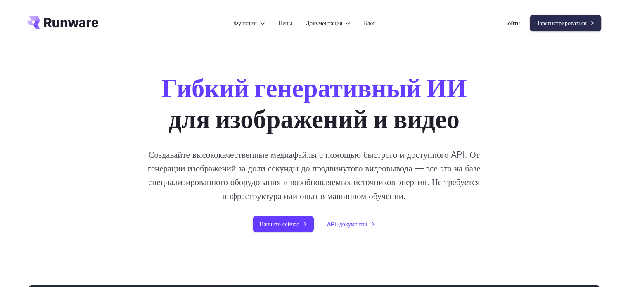
drag, startPoint x: 566, startPoint y: 20, endPoint x: 569, endPoint y: 31, distance: 11.6
click at [566, 20] on font "Зарегистрироваться" at bounding box center [561, 22] width 50 height 7
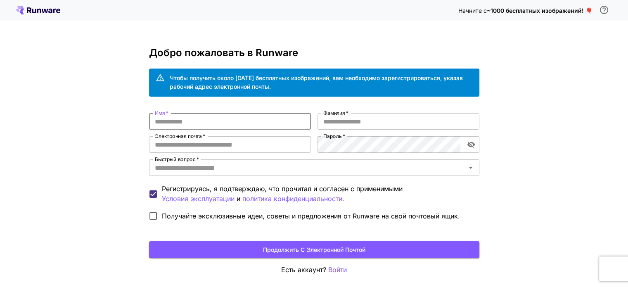
click at [182, 123] on input "Имя   *" at bounding box center [230, 121] width 162 height 17
type input "*******"
click at [322, 118] on input "Фамилия   *" at bounding box center [398, 121] width 162 height 17
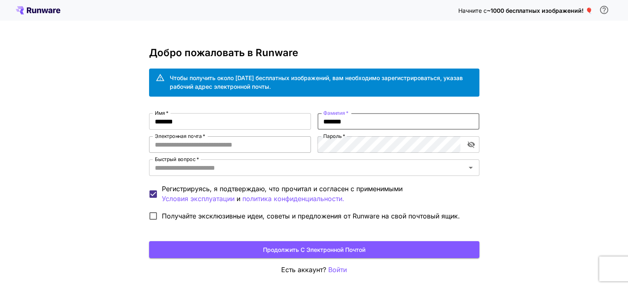
type input "*******"
click at [174, 146] on input "Электронная почта   *" at bounding box center [230, 144] width 162 height 17
drag, startPoint x: 190, startPoint y: 143, endPoint x: 111, endPoint y: 157, distance: 80.0
click at [111, 157] on div "Начните с ~1000 бесплатных изображений! 🎈 Добро пожаловать в Runware Чтобы полу…" at bounding box center [314, 159] width 628 height 319
paste input "**********"
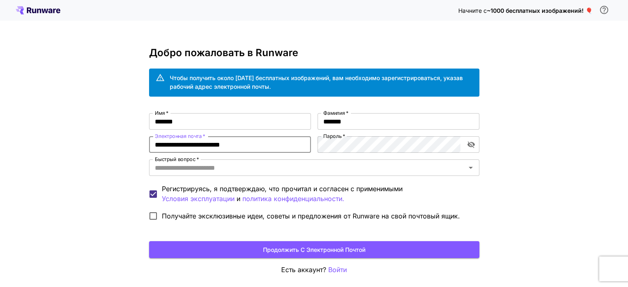
type input "**********"
click at [210, 146] on div "**********" at bounding box center [314, 168] width 330 height 111
click at [281, 144] on div "**********" at bounding box center [314, 168] width 330 height 111
click at [472, 171] on icon "Открыть" at bounding box center [470, 168] width 10 height 10
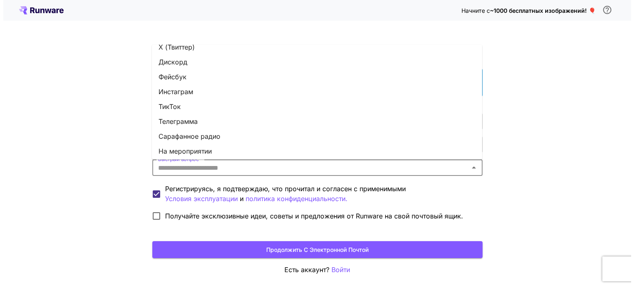
scroll to position [114, 0]
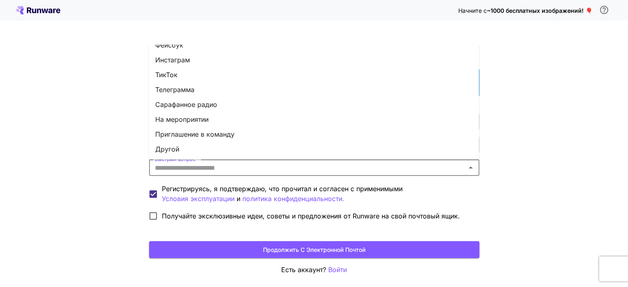
click at [172, 75] on font "ТикТок" at bounding box center [166, 75] width 22 height 8
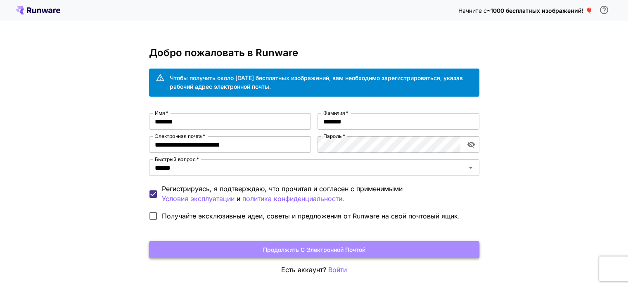
click at [312, 249] on font "Продолжить с электронной почтой" at bounding box center [314, 249] width 102 height 7
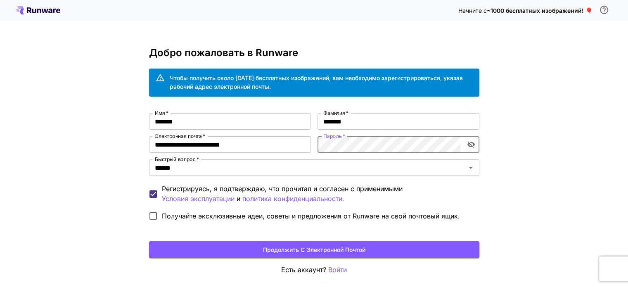
click at [469, 143] on icon "включить видимость пароля" at bounding box center [470, 145] width 7 height 7
click at [319, 253] on font "Продолжить с электронной почтой" at bounding box center [314, 249] width 102 height 10
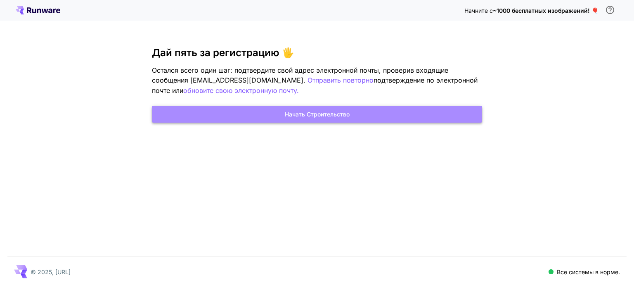
click at [344, 114] on font "Начать строительство" at bounding box center [317, 114] width 65 height 7
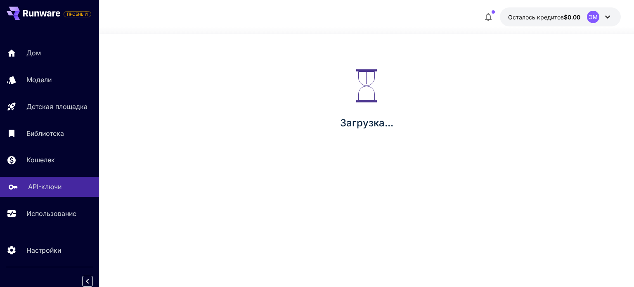
click at [50, 188] on font "API-ключи" at bounding box center [44, 186] width 33 height 8
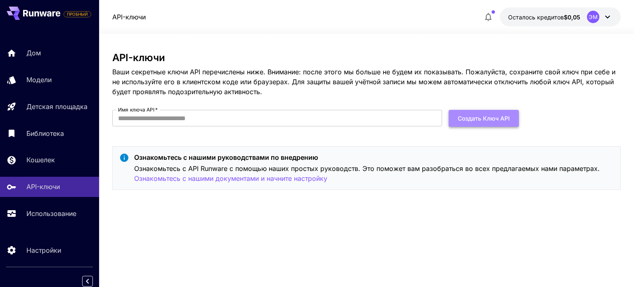
click at [484, 117] on font "Создать ключ API" at bounding box center [484, 118] width 52 height 7
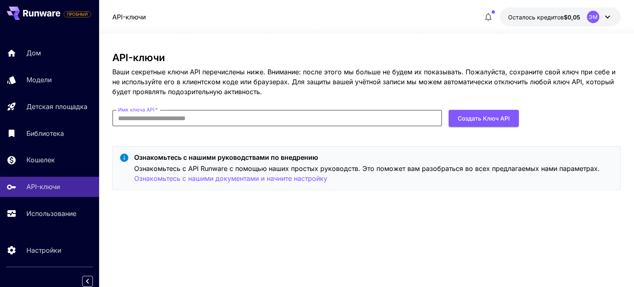
click at [179, 117] on input "Имя ключа API   *" at bounding box center [277, 118] width 330 height 17
click at [165, 118] on input "Имя ключа API   *" at bounding box center [277, 118] width 330 height 17
click at [257, 141] on div "API-ключи Ваши секретные ключи API перечислены ниже. Внимание: после этого мы б…" at bounding box center [366, 124] width 508 height 144
click at [135, 119] on input "Имя ключа API   *" at bounding box center [277, 118] width 330 height 17
drag, startPoint x: 160, startPoint y: 119, endPoint x: 102, endPoint y: 122, distance: 57.8
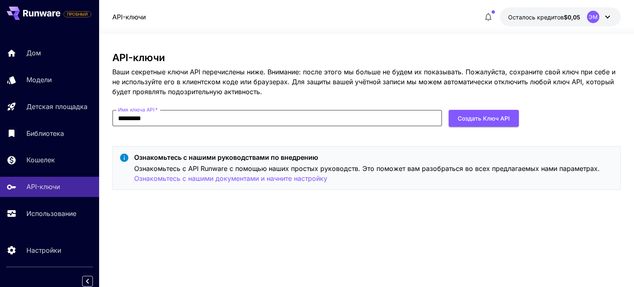
click at [102, 122] on div "ПРОБНЫЙ Дом Модели Детская площадка Библиотека Кошелек API-ключи Использование …" at bounding box center [317, 143] width 634 height 287
type input "**********"
click at [473, 119] on font "Создать ключ API" at bounding box center [484, 118] width 52 height 7
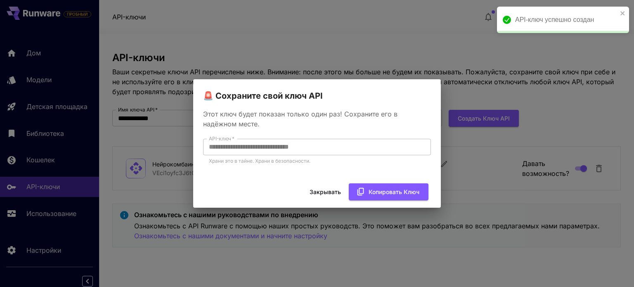
click at [196, 144] on div "**********" at bounding box center [317, 141] width 248 height 78
click at [380, 189] on font "Копировать ключ" at bounding box center [393, 191] width 51 height 7
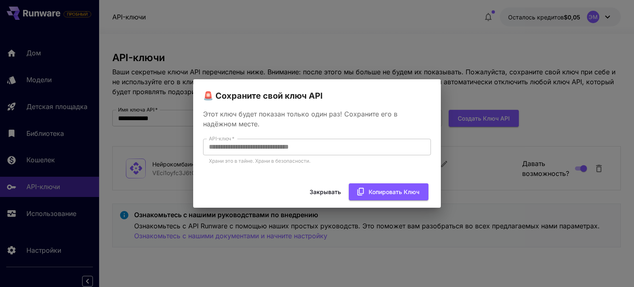
drag, startPoint x: 330, startPoint y: 196, endPoint x: 374, endPoint y: 194, distance: 43.8
click at [330, 196] on font "Закрывать" at bounding box center [324, 192] width 31 height 10
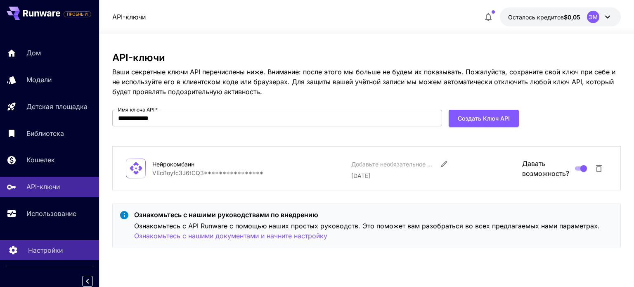
click at [47, 253] on font "Настройки" at bounding box center [45, 250] width 35 height 8
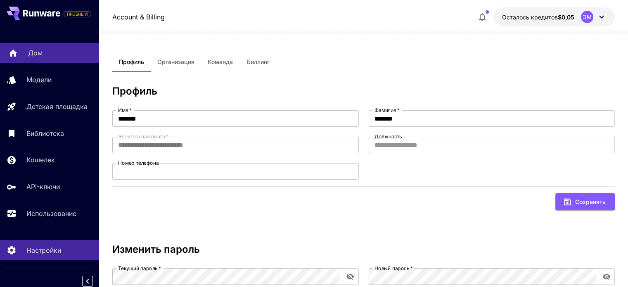
click at [46, 57] on div "Дом" at bounding box center [60, 53] width 64 height 10
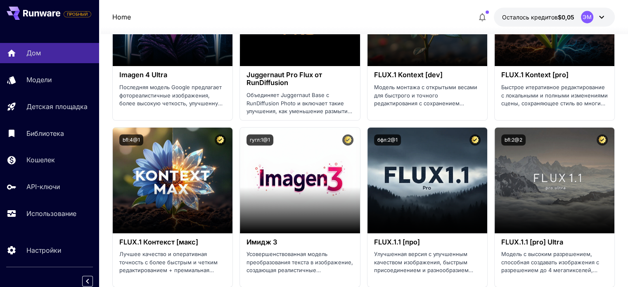
scroll to position [1527, 0]
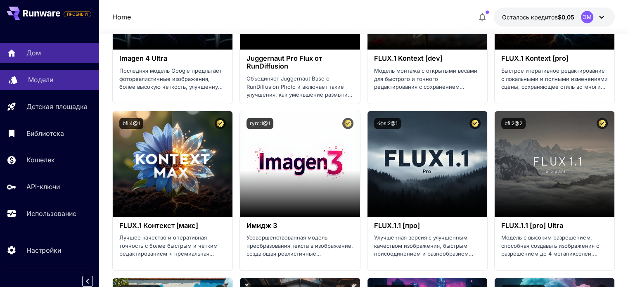
click at [52, 81] on font "Модели" at bounding box center [40, 80] width 25 height 8
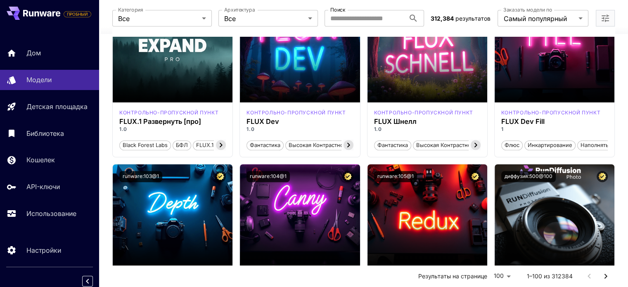
scroll to position [619, 0]
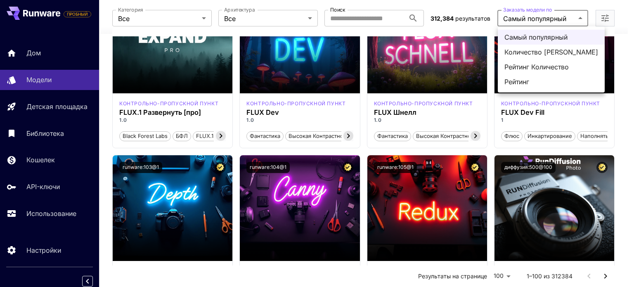
click at [630, 173] on div at bounding box center [317, 143] width 634 height 287
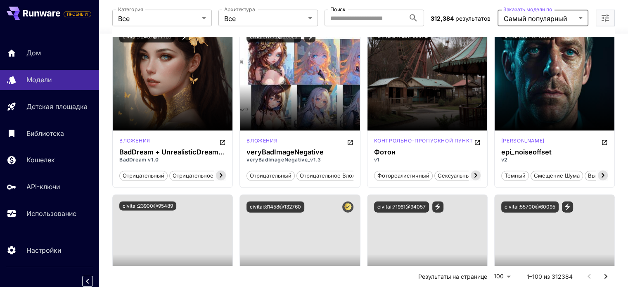
scroll to position [1939, 0]
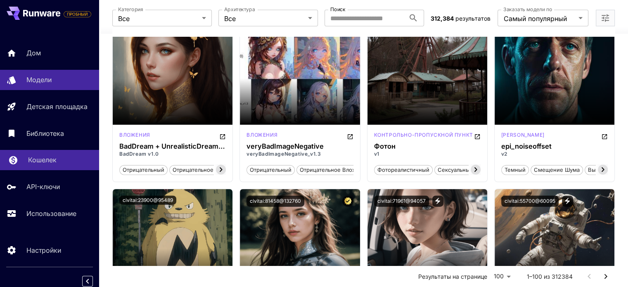
click at [49, 161] on font "Кошелек" at bounding box center [42, 160] width 28 height 8
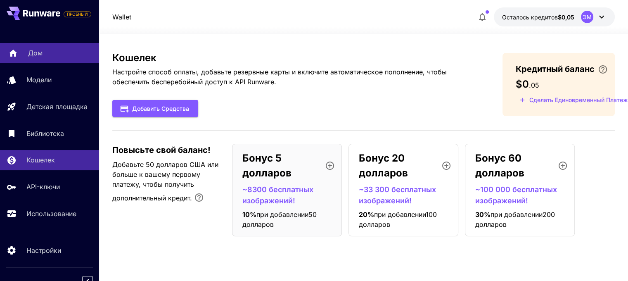
click at [38, 52] on font "Дом" at bounding box center [35, 53] width 14 height 8
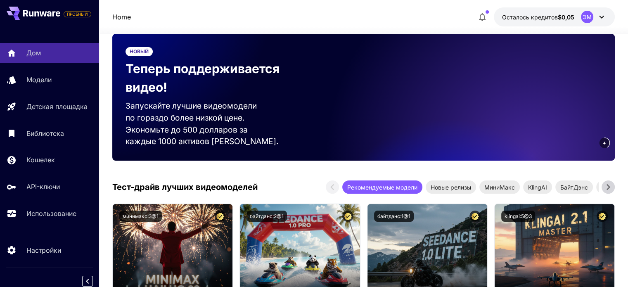
scroll to position [124, 0]
